Goal: Information Seeking & Learning: Learn about a topic

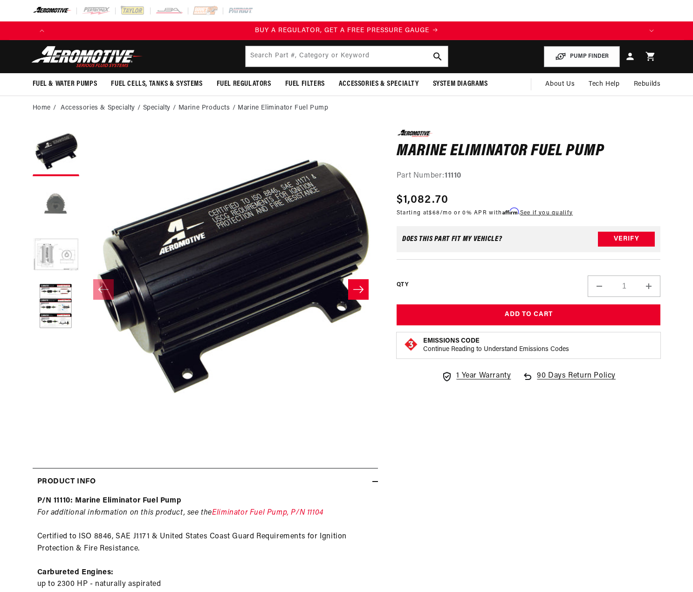
click at [54, 204] on button "Load image 2 in gallery view" at bounding box center [56, 204] width 47 height 47
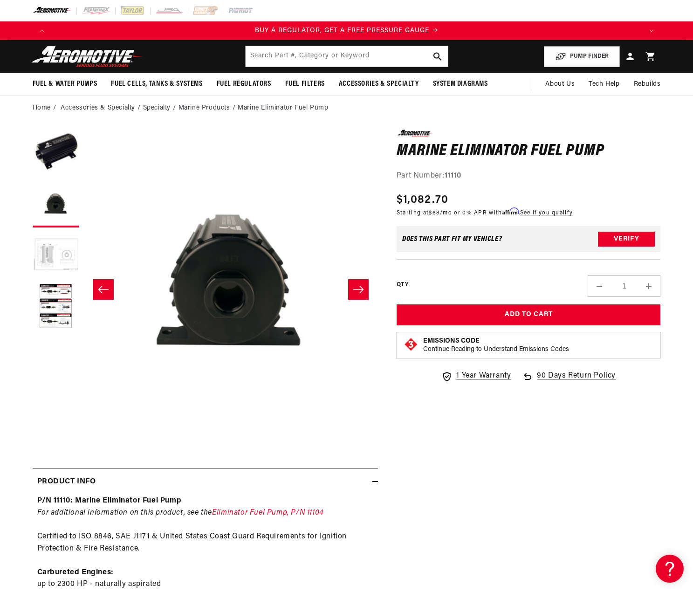
click at [53, 249] on button "Load image 3 in gallery view" at bounding box center [56, 255] width 47 height 47
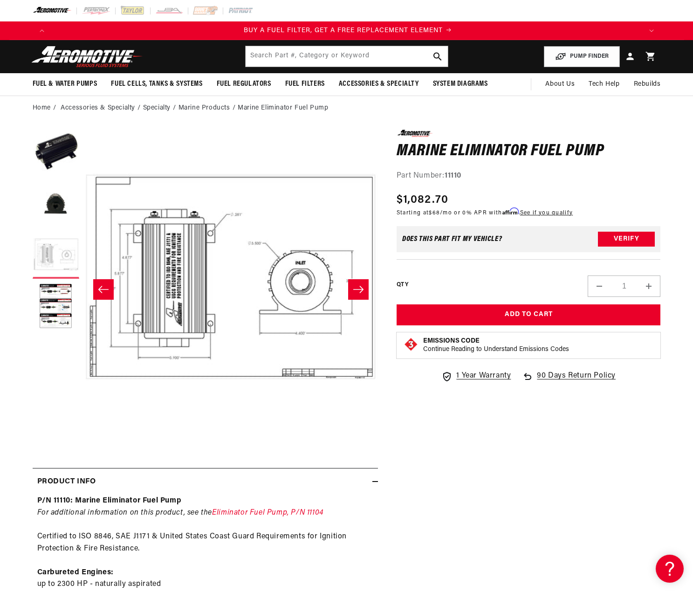
scroll to position [0, 591]
click at [62, 310] on button "Load image 4 in gallery view" at bounding box center [56, 306] width 47 height 47
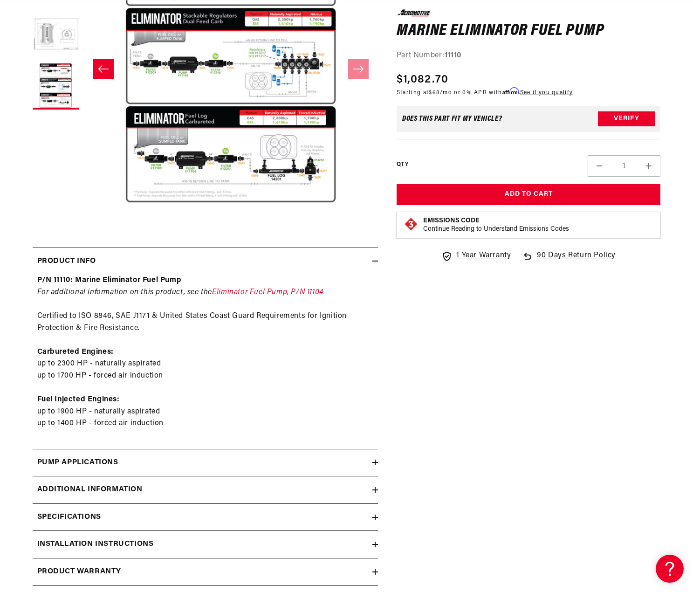
scroll to position [233, 0]
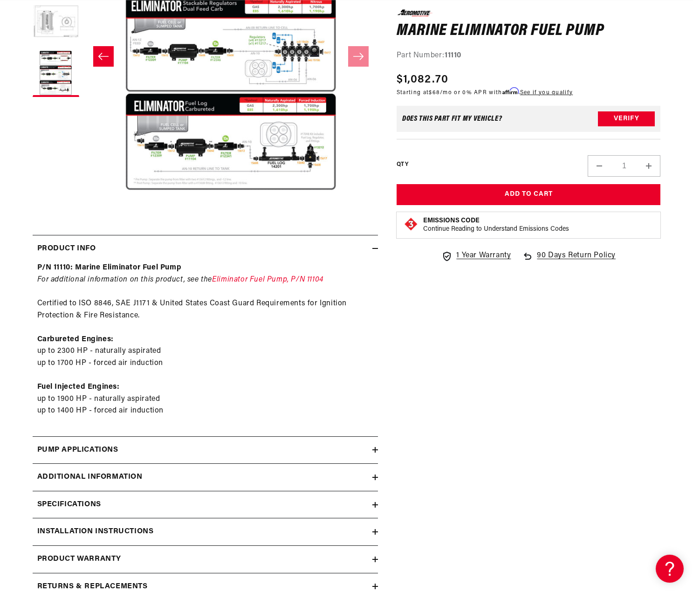
click at [98, 450] on h2 "Pump Applications" at bounding box center [77, 450] width 81 height 12
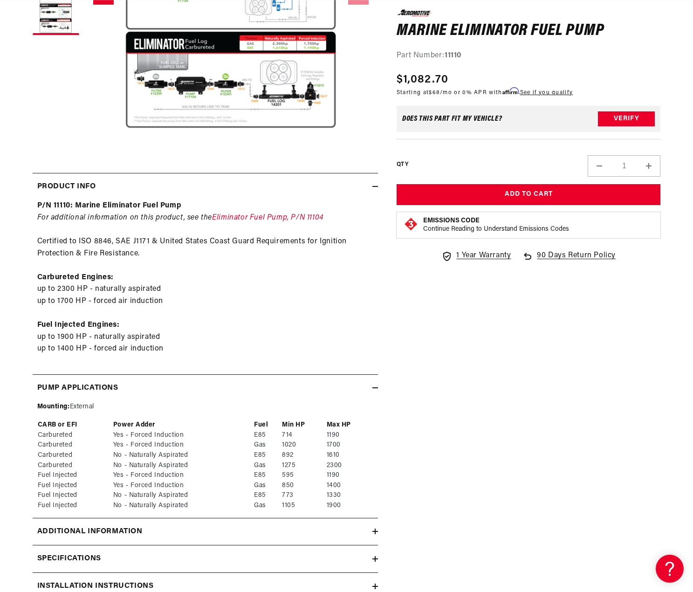
scroll to position [373, 0]
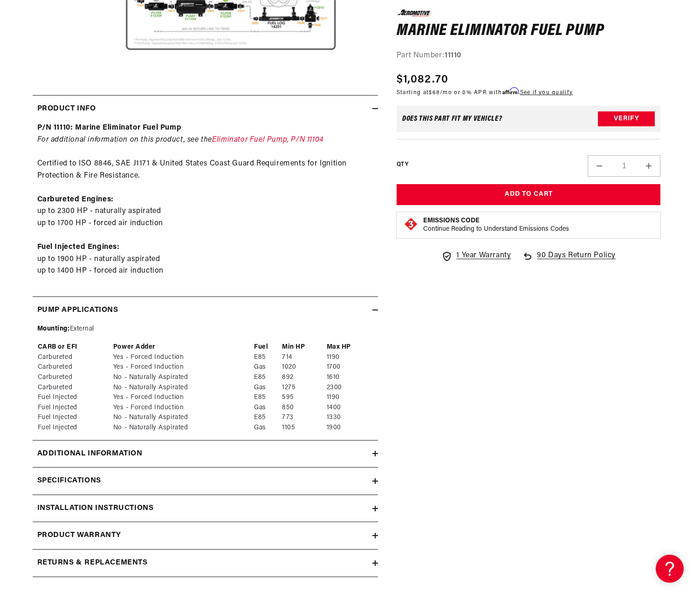
click at [99, 451] on h2 "Additional information" at bounding box center [89, 454] width 105 height 12
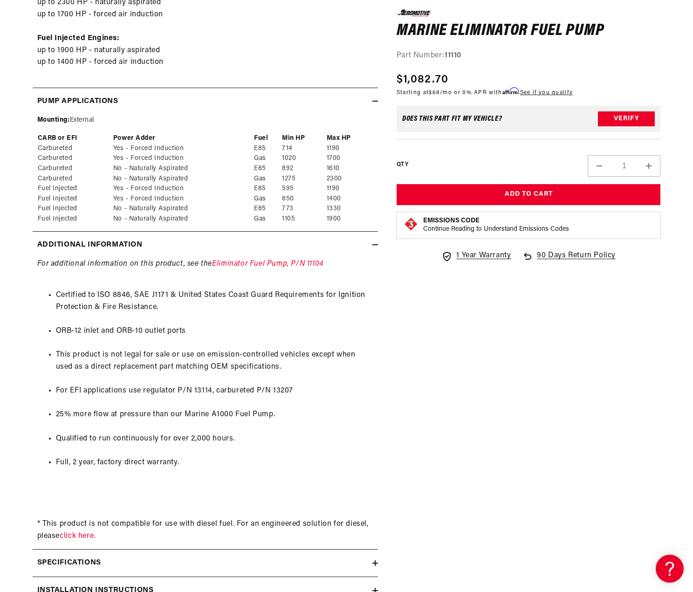
scroll to position [0, 0]
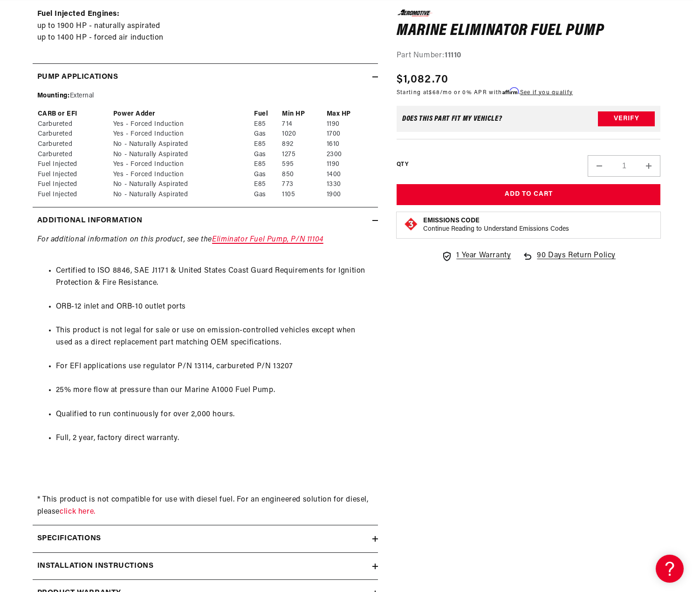
click at [268, 239] on link "Eliminator Fuel Pump, P/N 11104" at bounding box center [267, 239] width 111 height 7
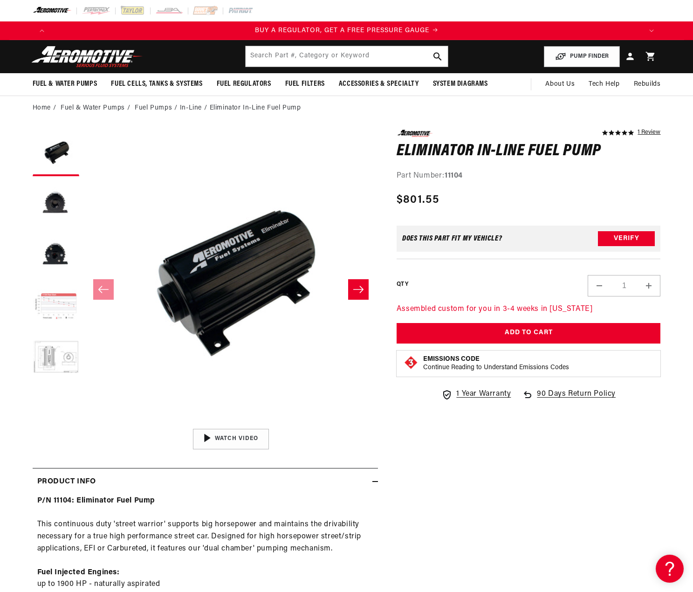
click at [75, 306] on button "Load image 4 in gallery view" at bounding box center [56, 306] width 47 height 47
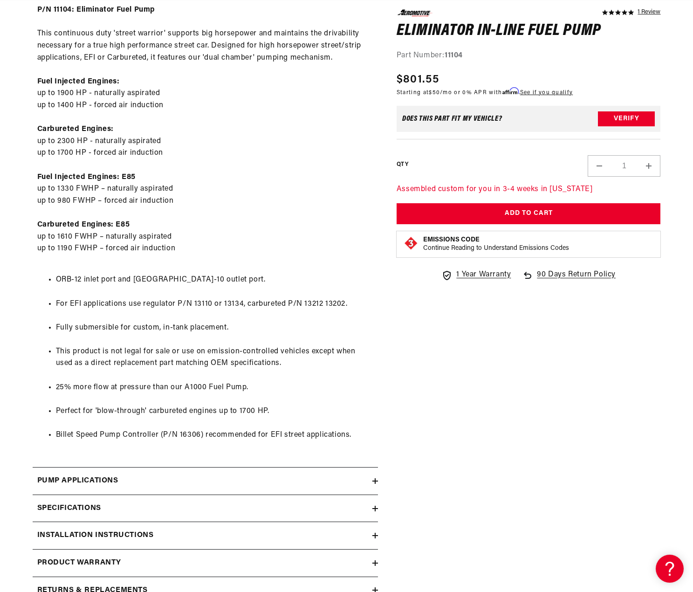
scroll to position [559, 0]
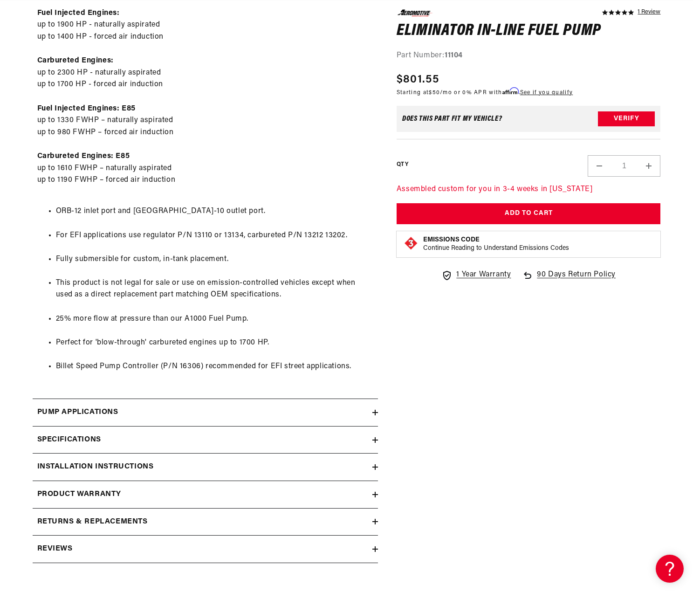
click at [77, 405] on summary "Pump Applications" at bounding box center [205, 412] width 345 height 27
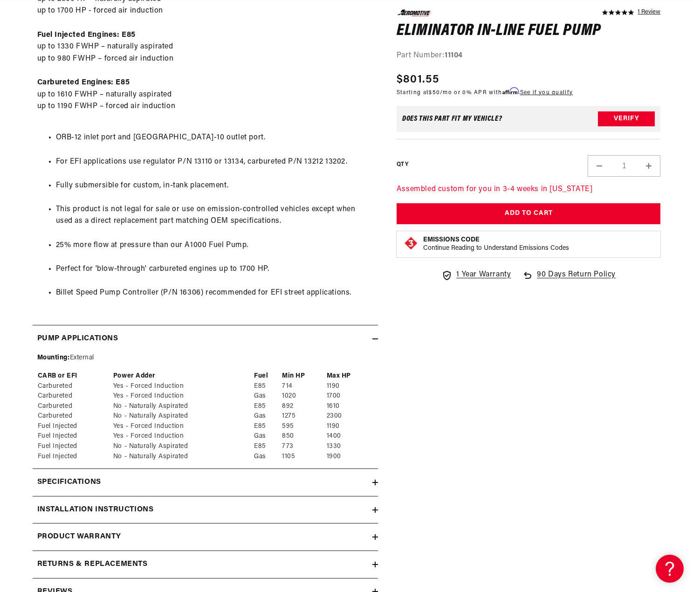
scroll to position [699, 0]
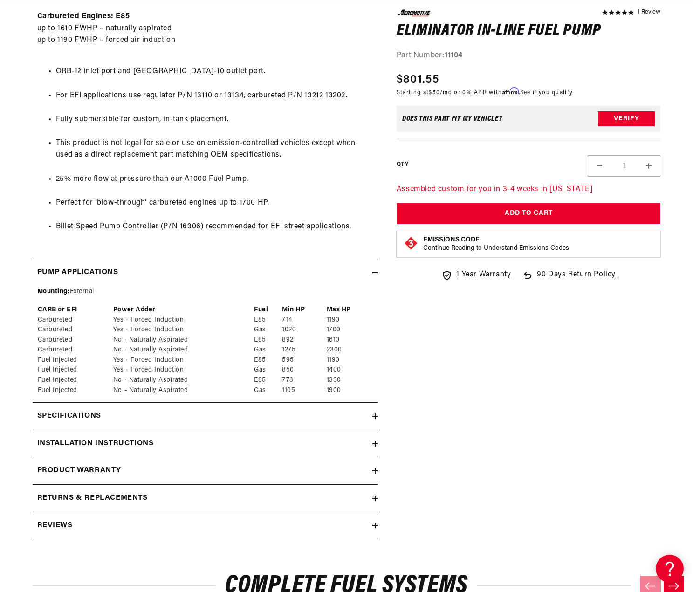
click at [76, 415] on h2 "Specifications" at bounding box center [69, 416] width 64 height 12
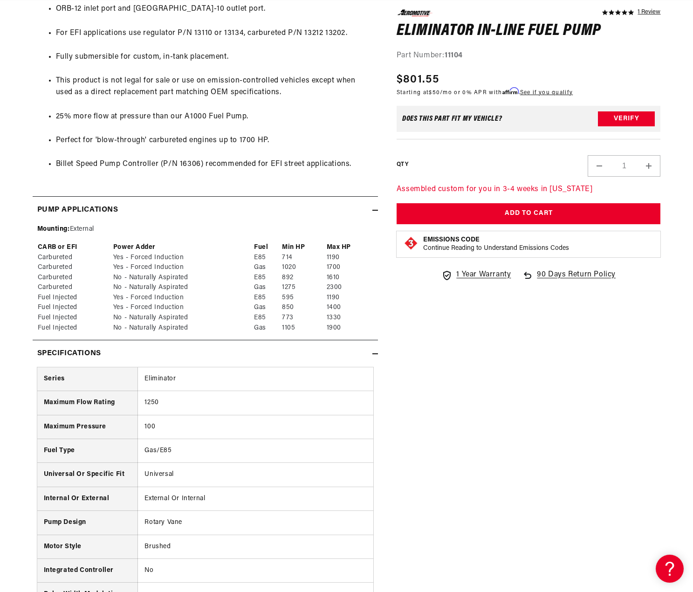
scroll to position [0, 0]
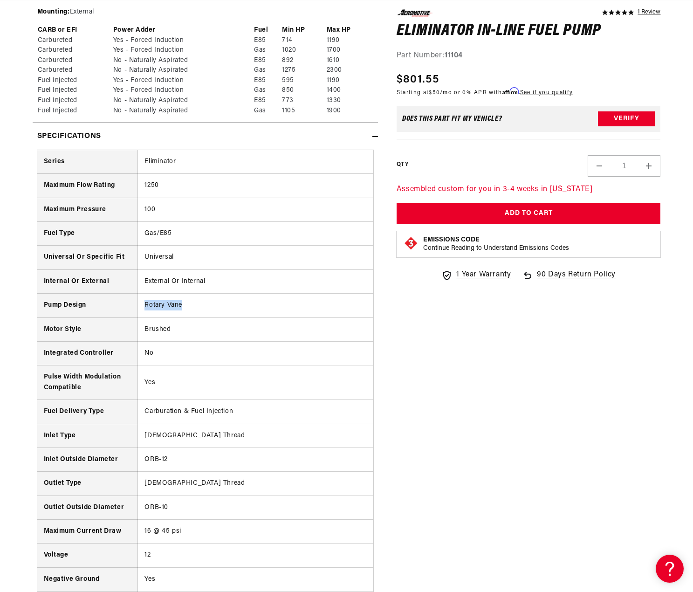
drag, startPoint x: 151, startPoint y: 307, endPoint x: 130, endPoint y: 306, distance: 21.0
click at [130, 306] on tr "Pump Design Rotary Vane" at bounding box center [205, 306] width 336 height 24
